Goal: Navigation & Orientation: Find specific page/section

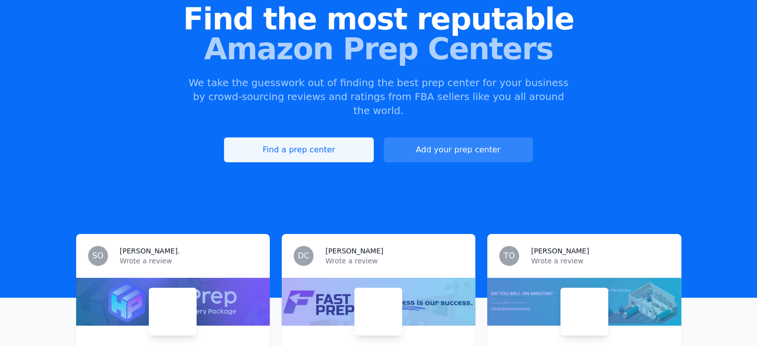
scroll to position [99, 0]
click at [324, 137] on link "Find a prep center" at bounding box center [298, 149] width 149 height 25
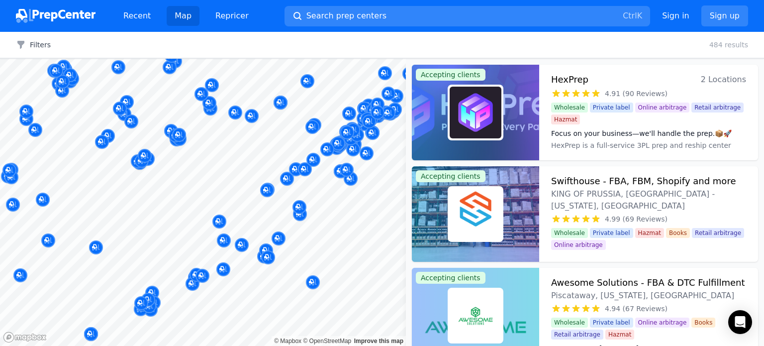
click at [289, 143] on body "Recent Map Repricer Search prep centers Ctrl K Open main menu Sign in Sign up F…" at bounding box center [382, 173] width 764 height 346
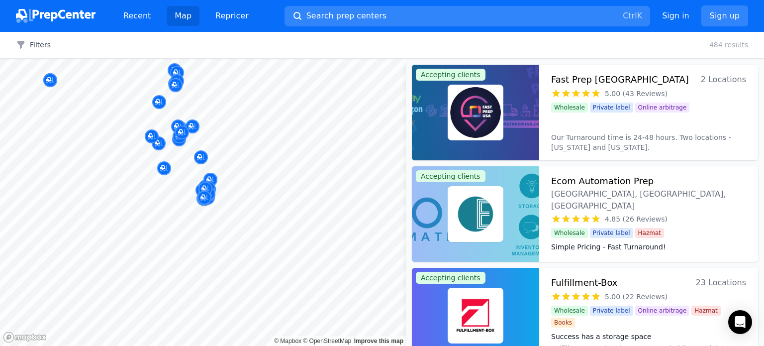
click at [326, 140] on body "Recent Map Repricer Search prep centers Ctrl K Open main menu Sign in Sign up F…" at bounding box center [382, 173] width 764 height 346
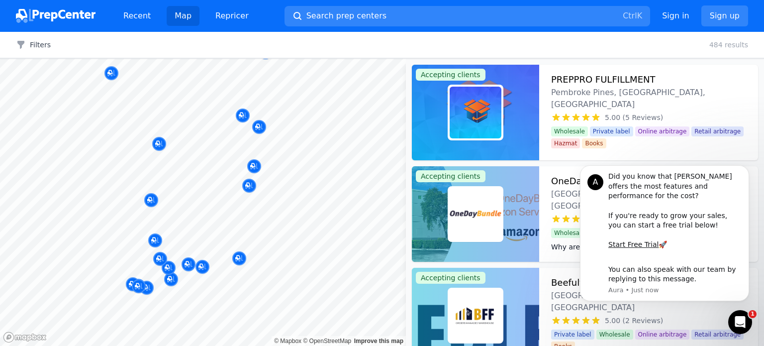
click at [332, 228] on body "Recent Map Repricer Search prep centers Ctrl K Open main menu Sign in Sign up F…" at bounding box center [382, 173] width 764 height 346
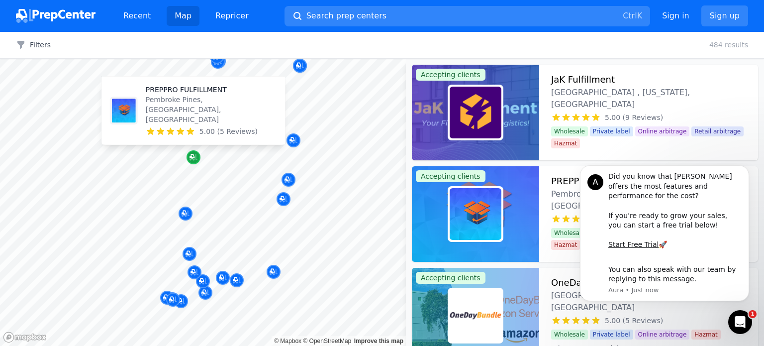
click at [192, 157] on icon "Map marker" at bounding box center [192, 156] width 5 height 5
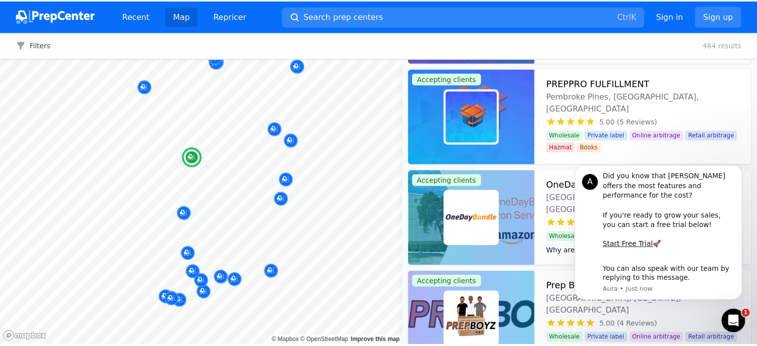
scroll to position [99, 0]
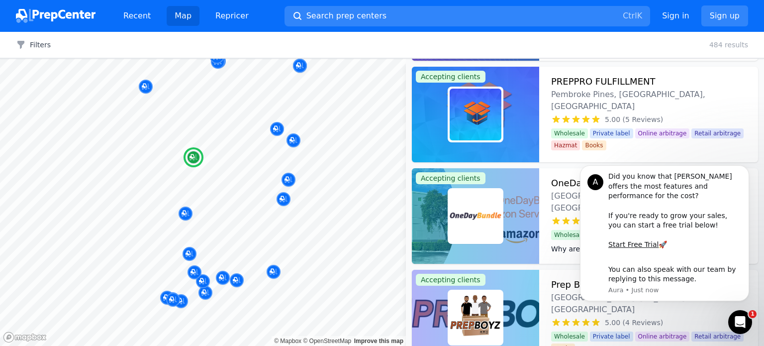
click at [490, 121] on img at bounding box center [476, 115] width 52 height 52
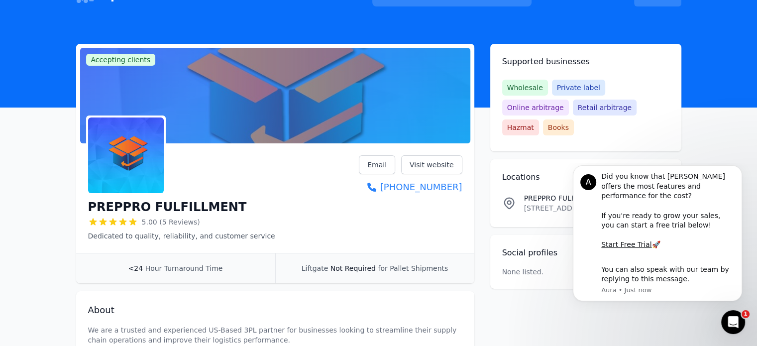
scroll to position [99, 0]
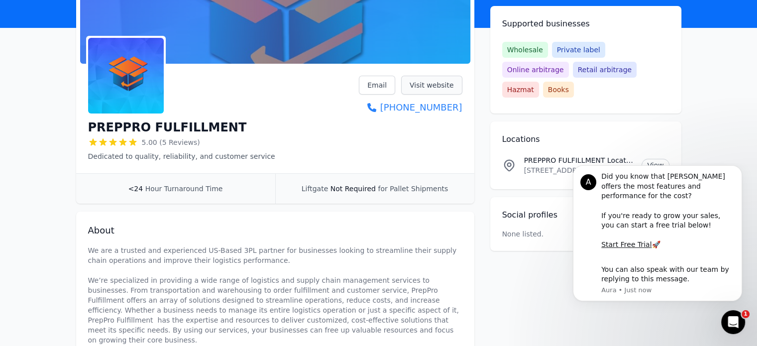
click at [422, 92] on link "Visit website" at bounding box center [431, 85] width 61 height 19
